Goal: Use online tool/utility: Utilize a website feature to perform a specific function

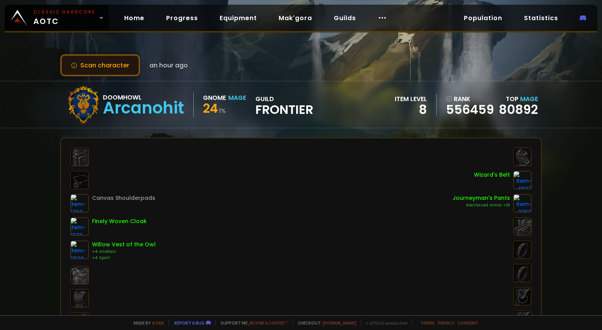
click at [127, 64] on button "Scan character" at bounding box center [100, 65] width 80 height 22
click at [109, 72] on button "Scan character" at bounding box center [100, 65] width 80 height 22
click at [94, 66] on button "Scan character" at bounding box center [100, 65] width 80 height 22
click at [89, 70] on button "Scan character" at bounding box center [100, 65] width 80 height 22
click at [120, 64] on button "Scan character" at bounding box center [100, 65] width 80 height 22
